Goal: Information Seeking & Learning: Learn about a topic

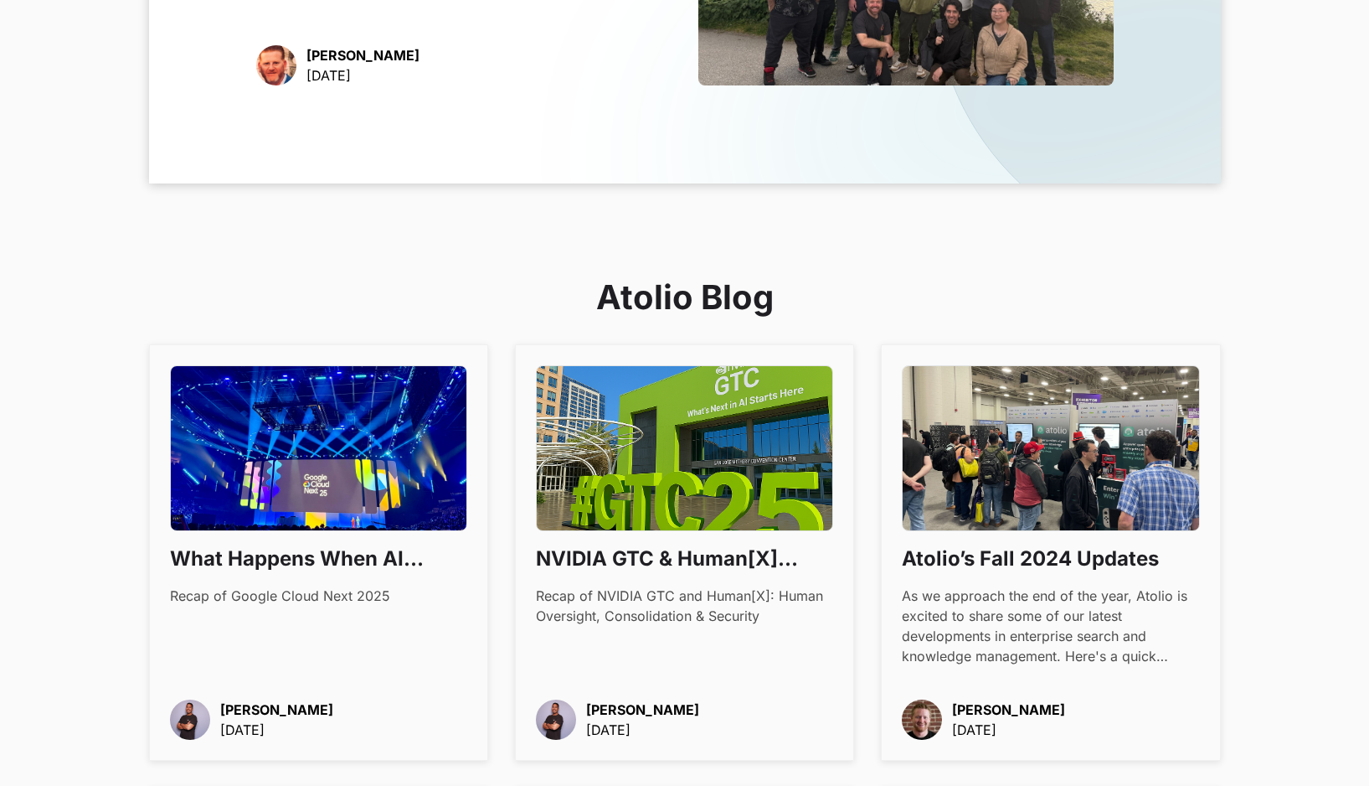
scroll to position [633, 0]
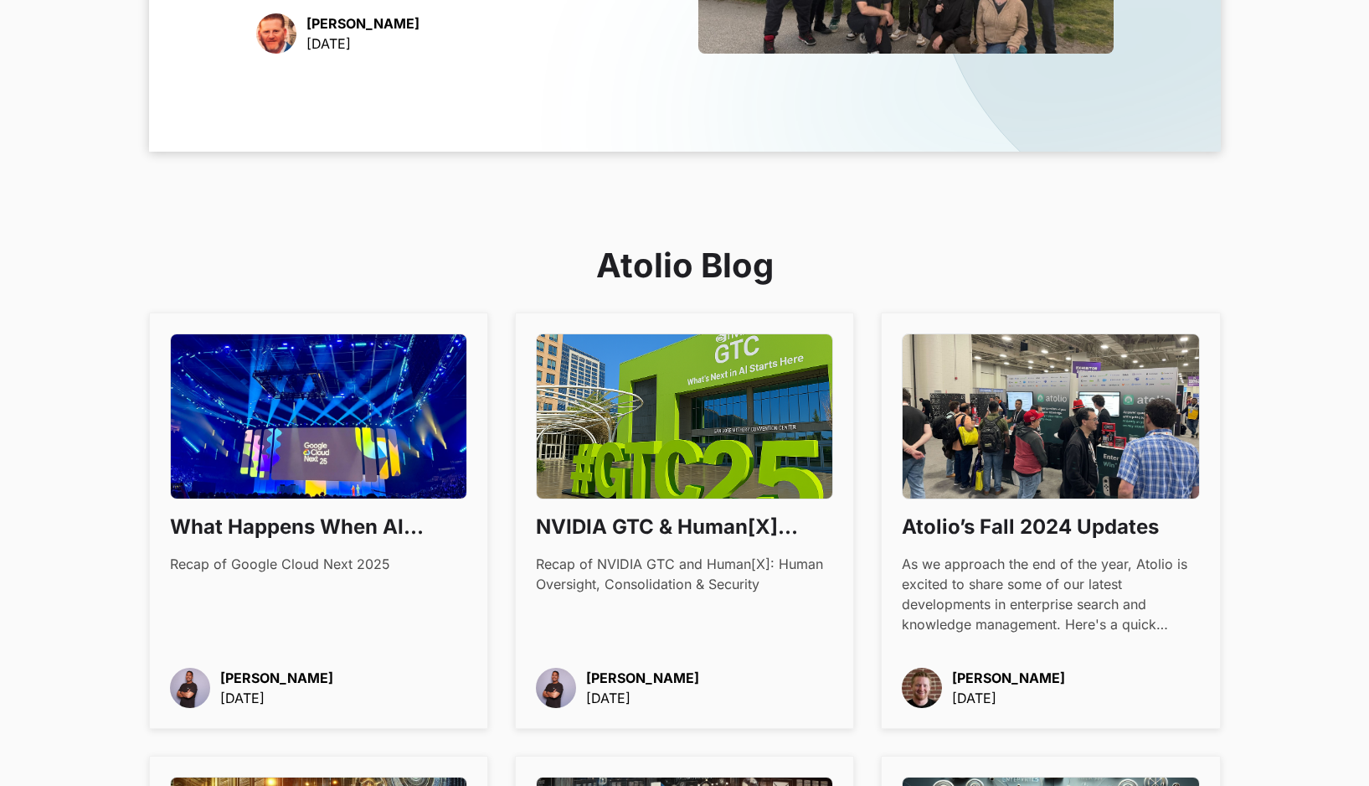
click at [597, 445] on img at bounding box center [684, 416] width 297 height 166
click at [360, 503] on div "What Happens When AI Becomes Boring Recap of Google Cloud Next 2025" at bounding box center [318, 460] width 297 height 255
click at [584, 490] on img at bounding box center [684, 416] width 297 height 166
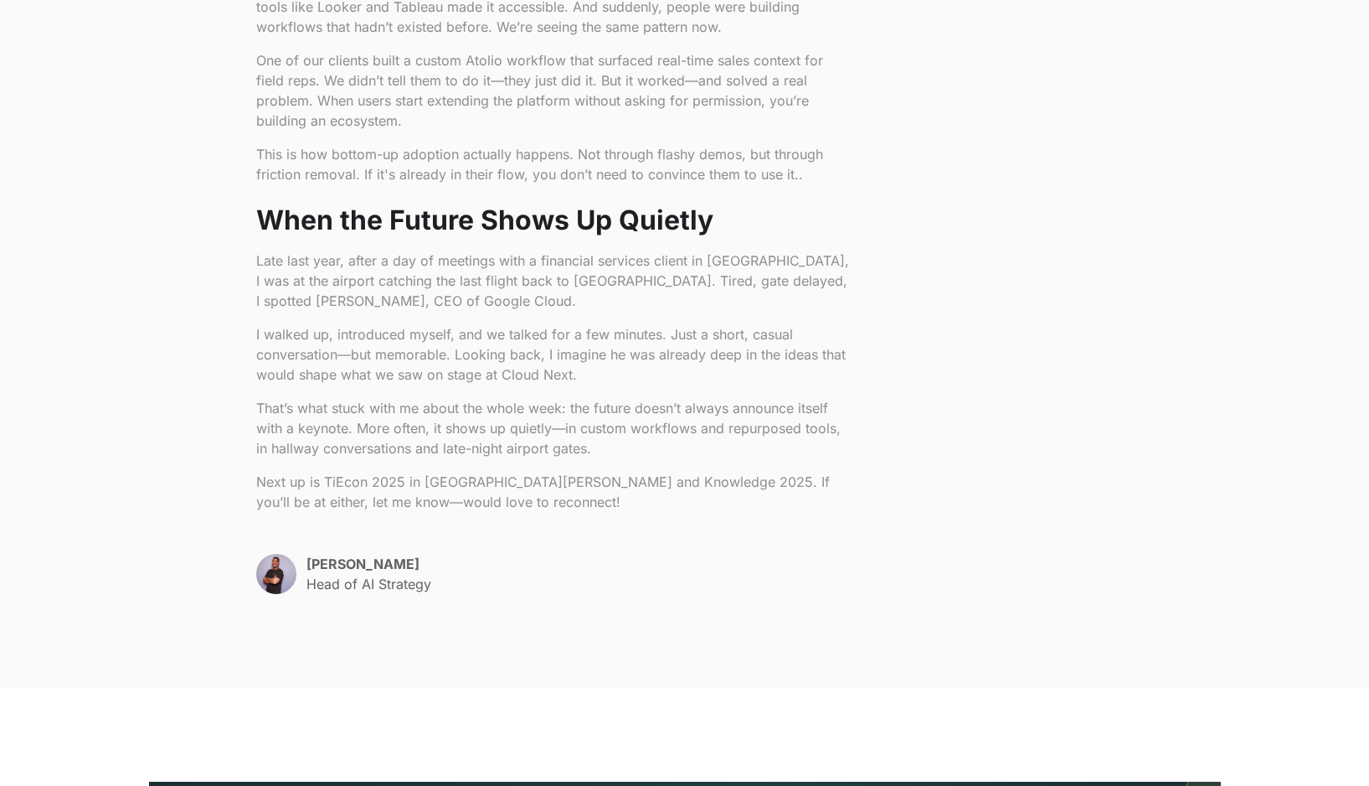
scroll to position [1867, 0]
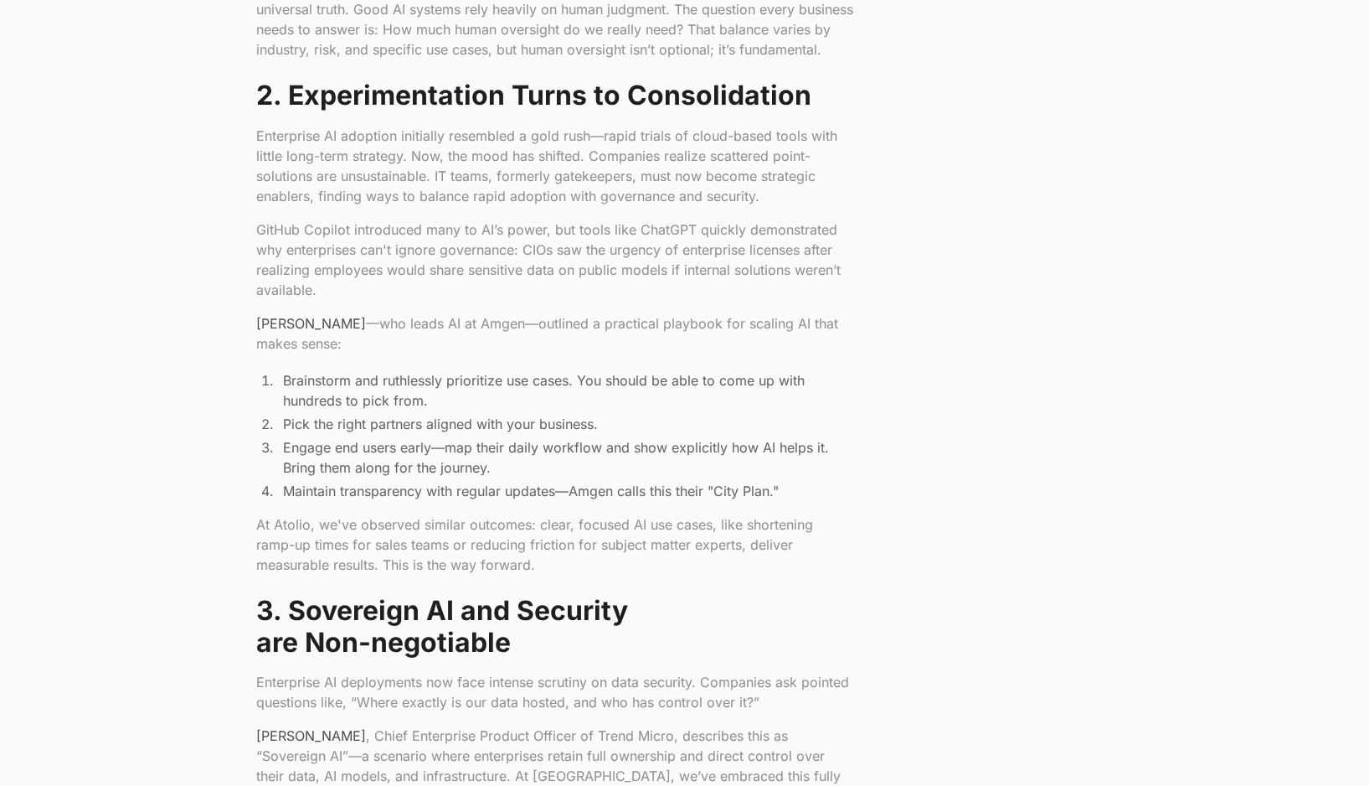
scroll to position [1018, 0]
